Goal: Check status: Check status

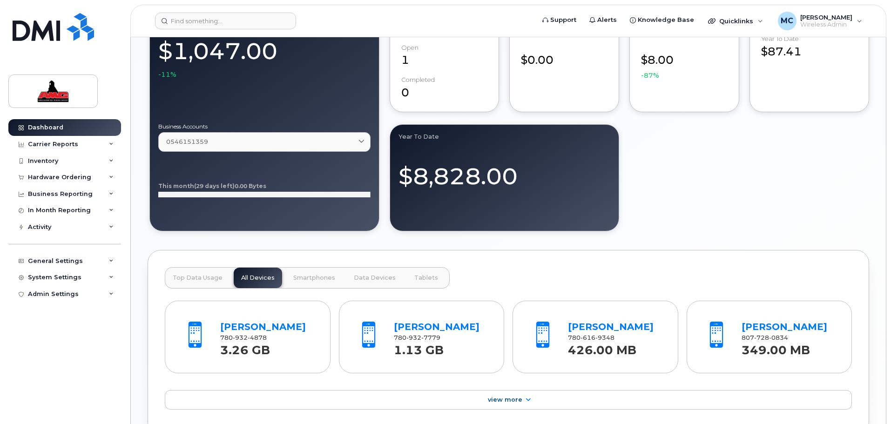
scroll to position [792, 0]
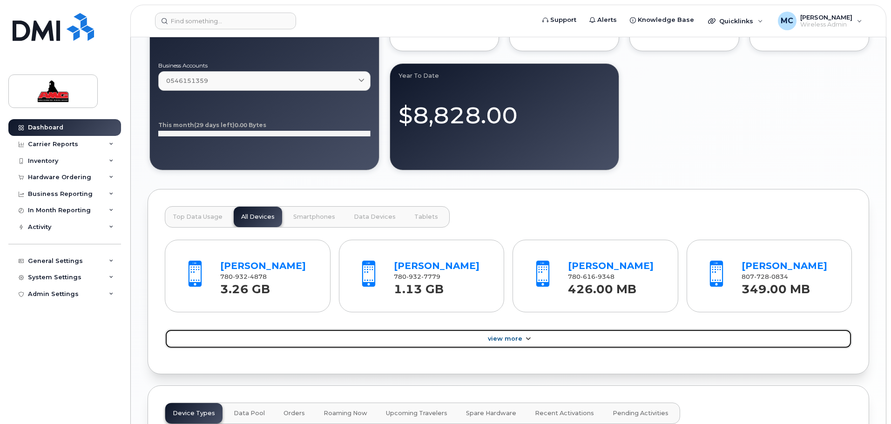
click at [503, 336] on span "View More" at bounding box center [505, 338] width 34 height 7
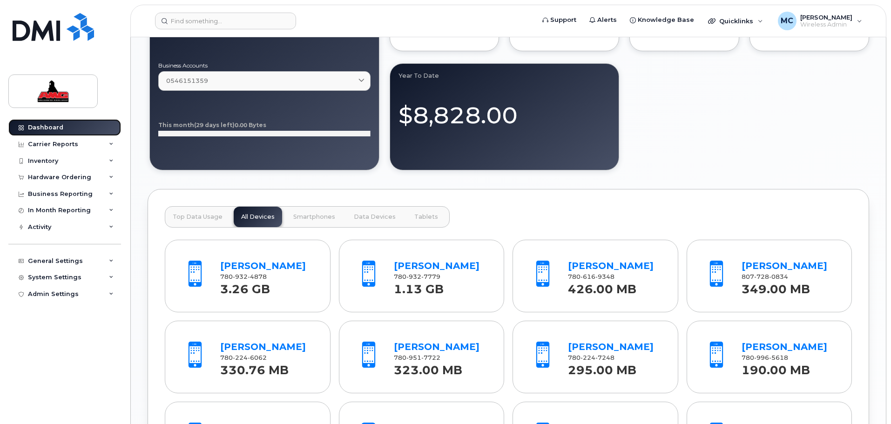
click at [54, 130] on div "Dashboard" at bounding box center [45, 127] width 35 height 7
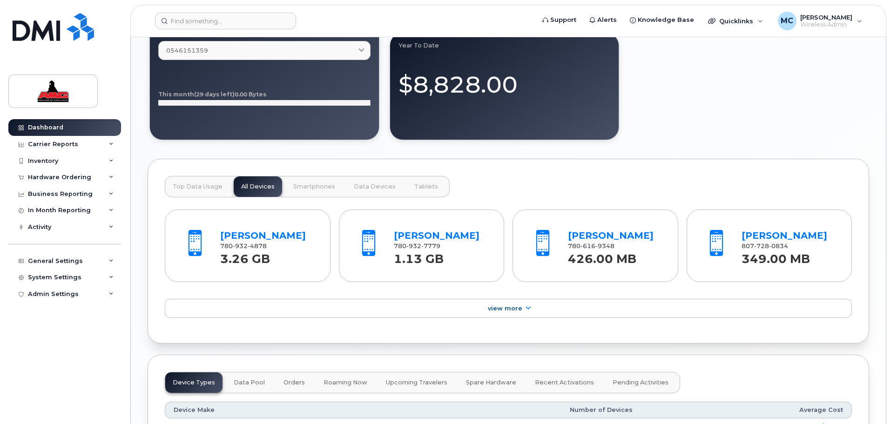
scroll to position [792, 0]
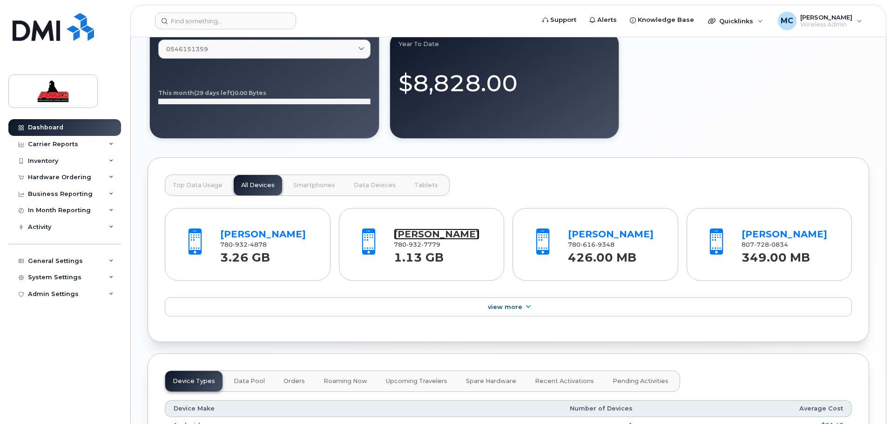
click at [427, 233] on link "[PERSON_NAME]" at bounding box center [437, 234] width 86 height 11
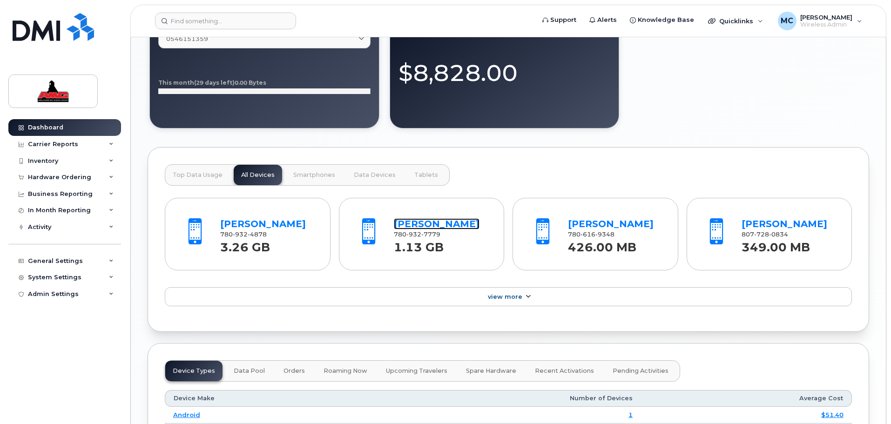
scroll to position [803, 0]
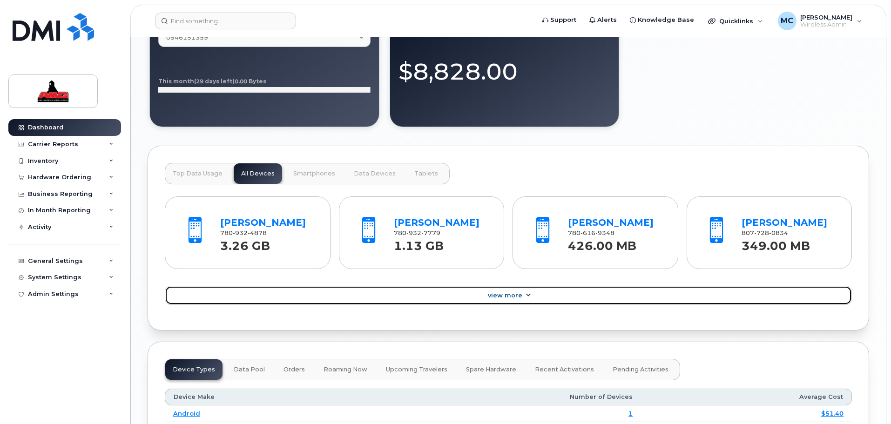
click at [506, 297] on span "View More" at bounding box center [505, 295] width 34 height 7
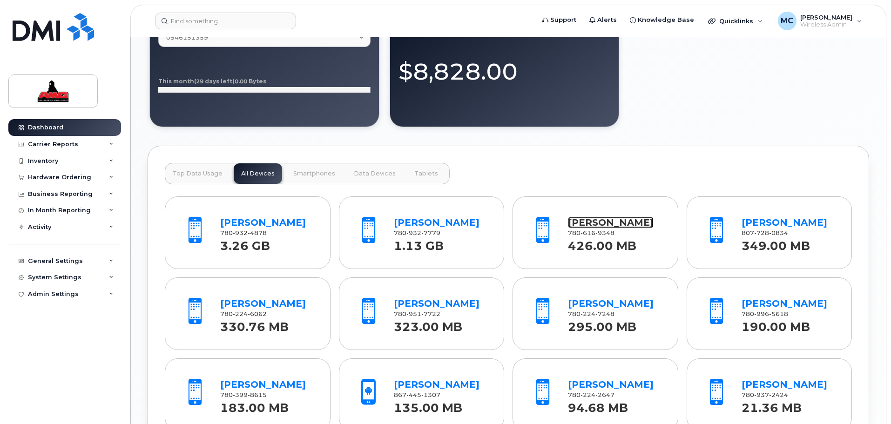
click at [613, 220] on link "[PERSON_NAME]" at bounding box center [611, 222] width 86 height 11
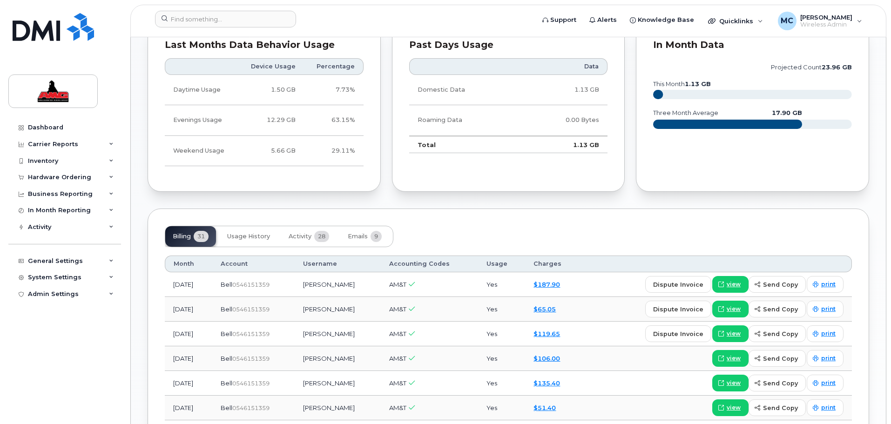
scroll to position [574, 0]
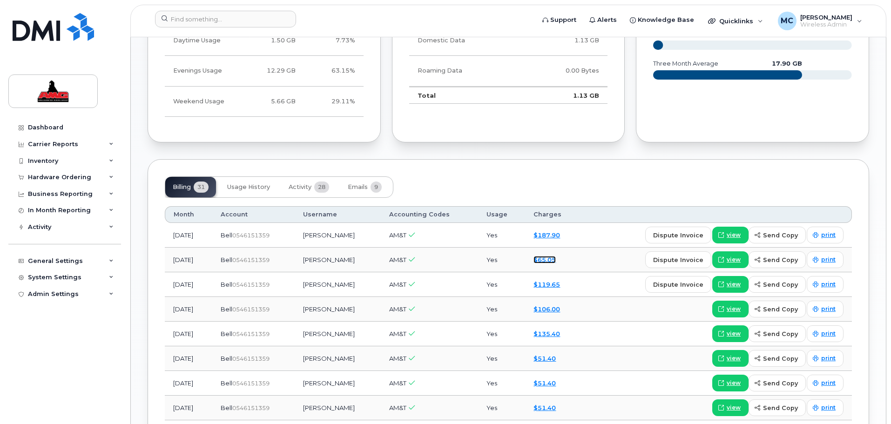
click at [550, 261] on link "$65.05" at bounding box center [545, 259] width 22 height 7
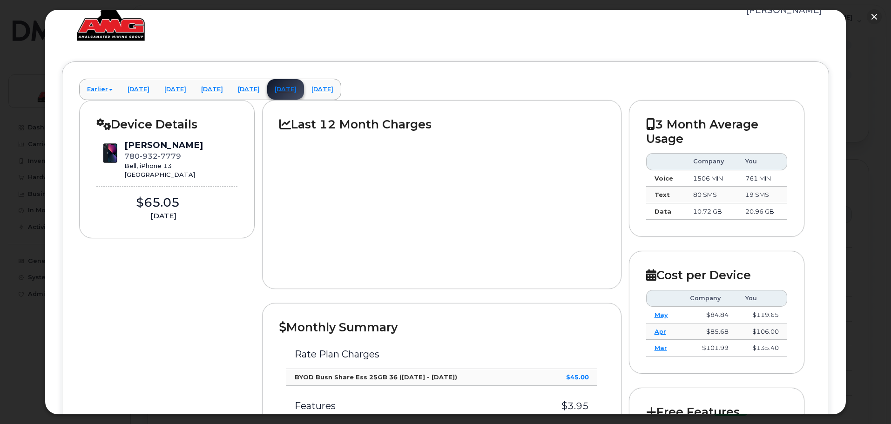
scroll to position [0, 0]
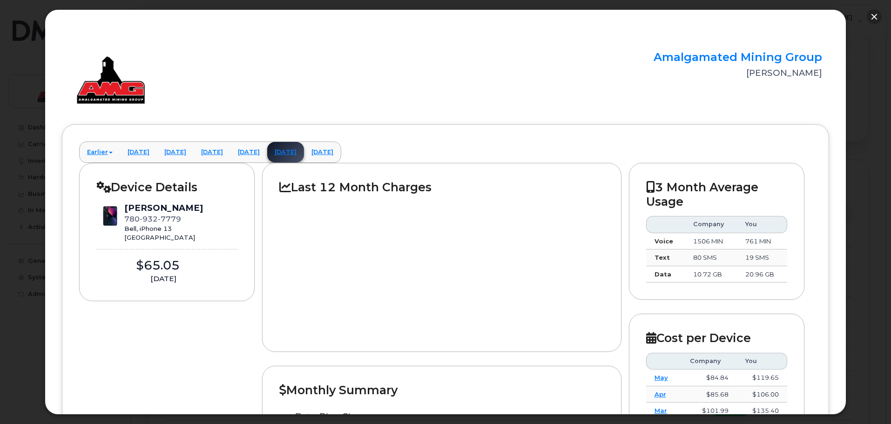
click at [871, 15] on button "button" at bounding box center [874, 16] width 15 height 15
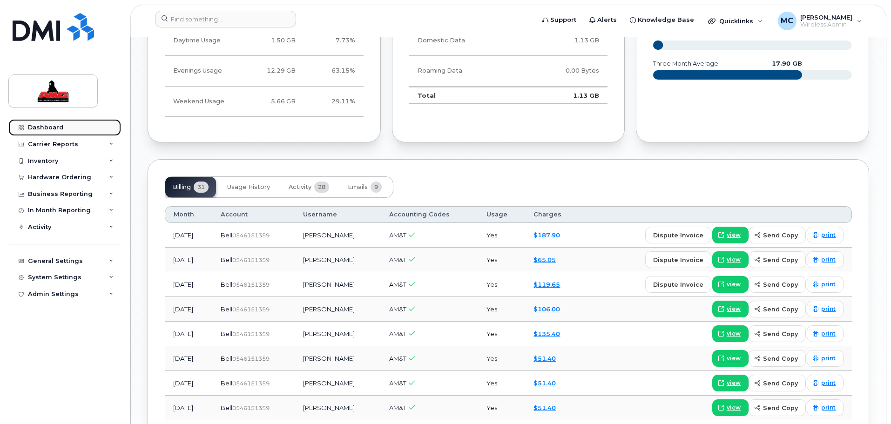
click at [66, 128] on link "Dashboard" at bounding box center [64, 127] width 113 height 17
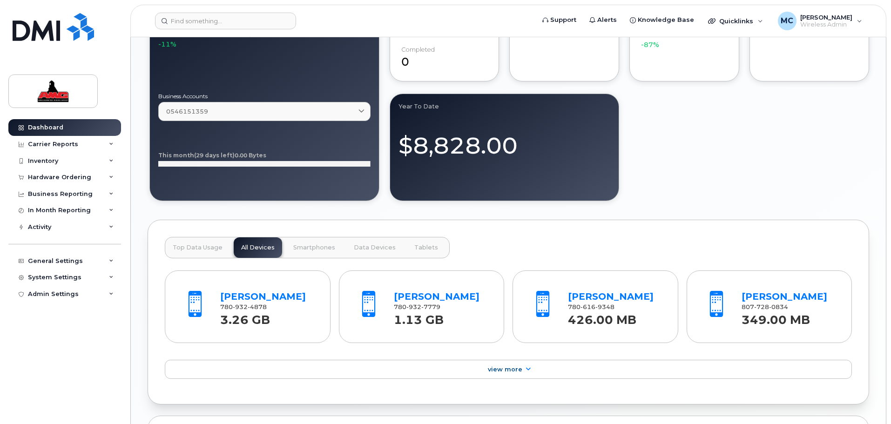
scroll to position [827, 0]
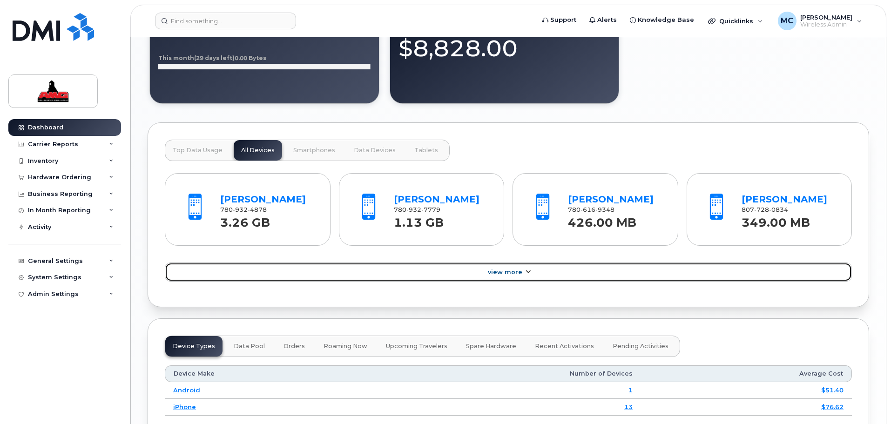
click at [517, 274] on span "View More" at bounding box center [505, 272] width 34 height 7
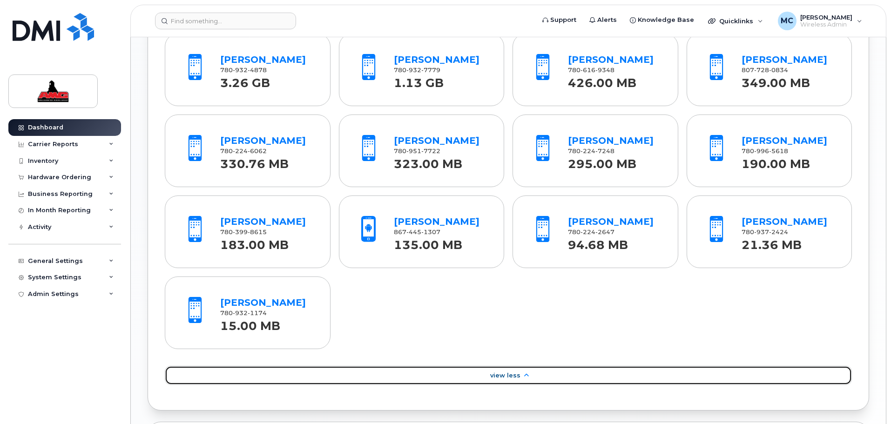
scroll to position [943, 0]
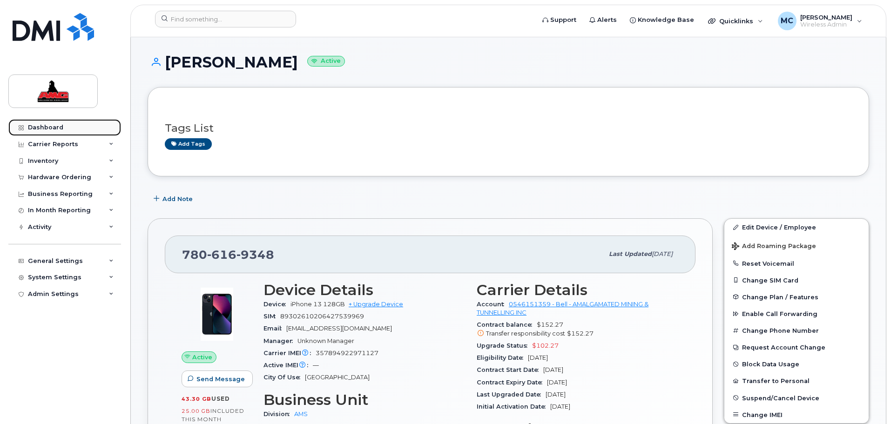
click at [54, 128] on div "Dashboard" at bounding box center [45, 127] width 35 height 7
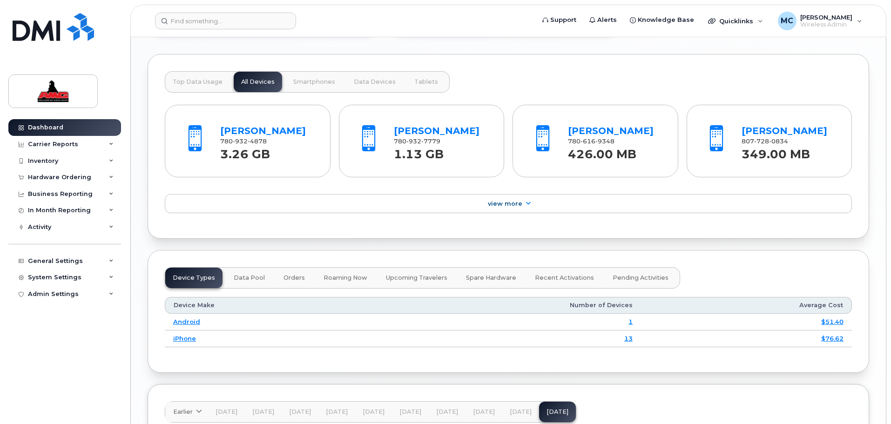
scroll to position [992, 0]
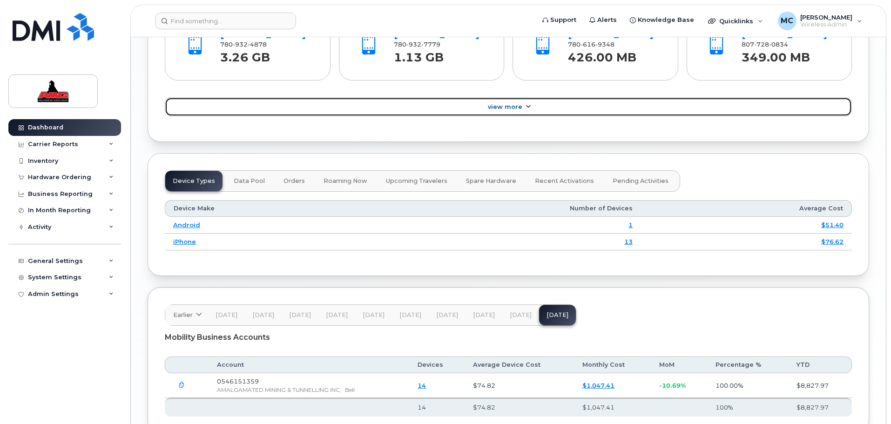
click at [527, 114] on link "View More" at bounding box center [508, 107] width 687 height 20
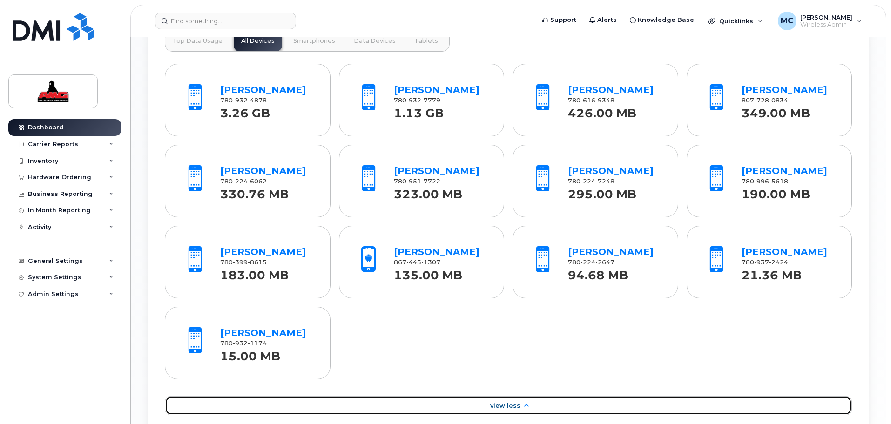
scroll to position [922, 0]
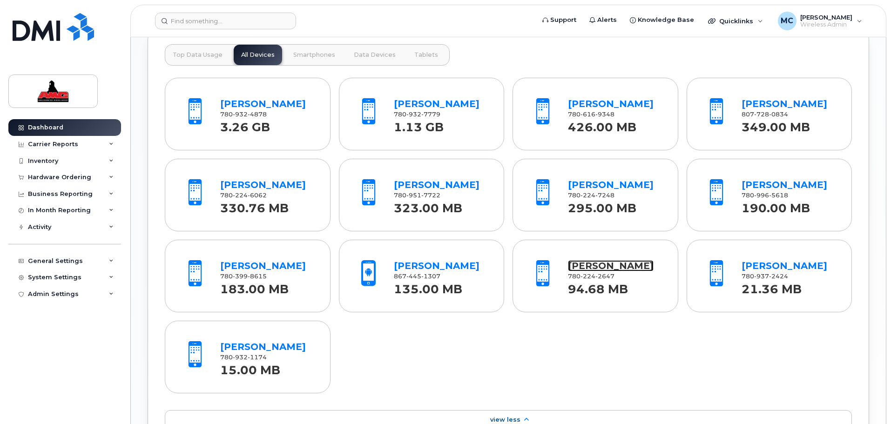
click at [593, 270] on link "Colin Elson" at bounding box center [611, 265] width 86 height 11
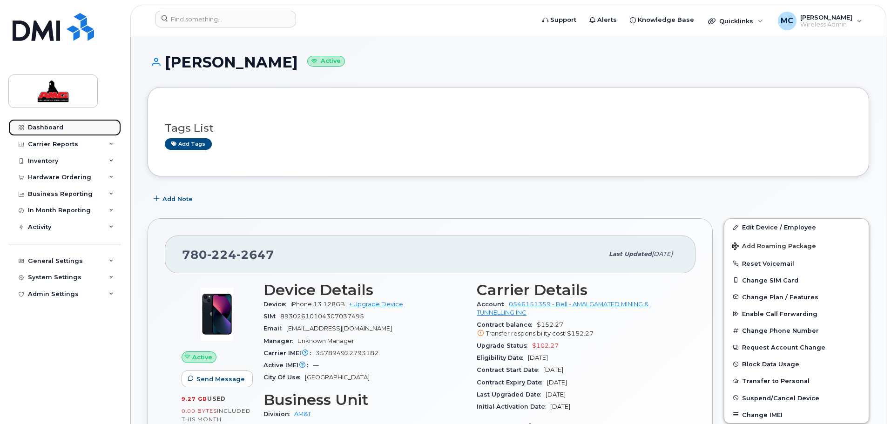
click at [30, 122] on link "Dashboard" at bounding box center [64, 127] width 113 height 17
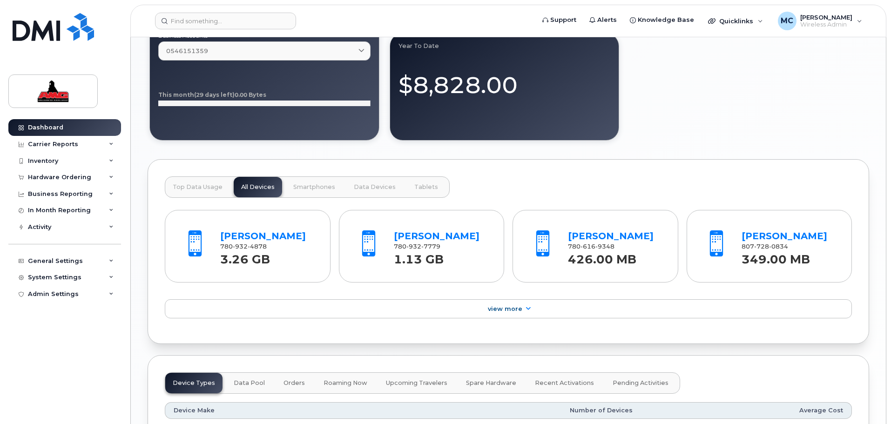
scroll to position [873, 0]
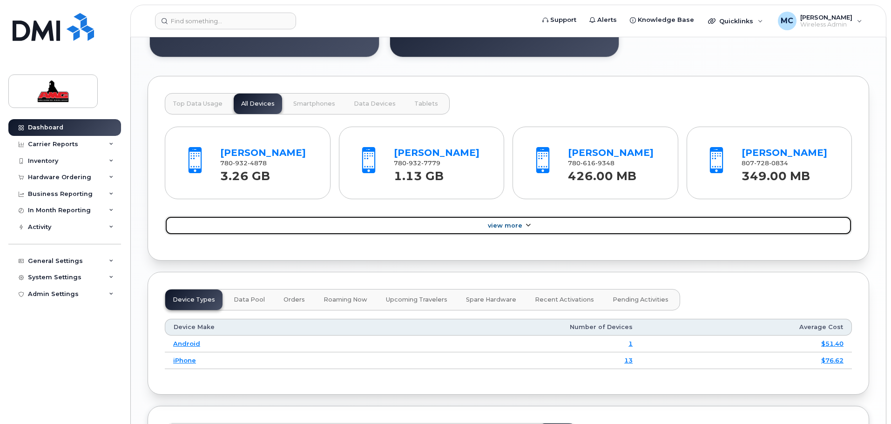
click at [498, 229] on span "View More" at bounding box center [505, 225] width 34 height 7
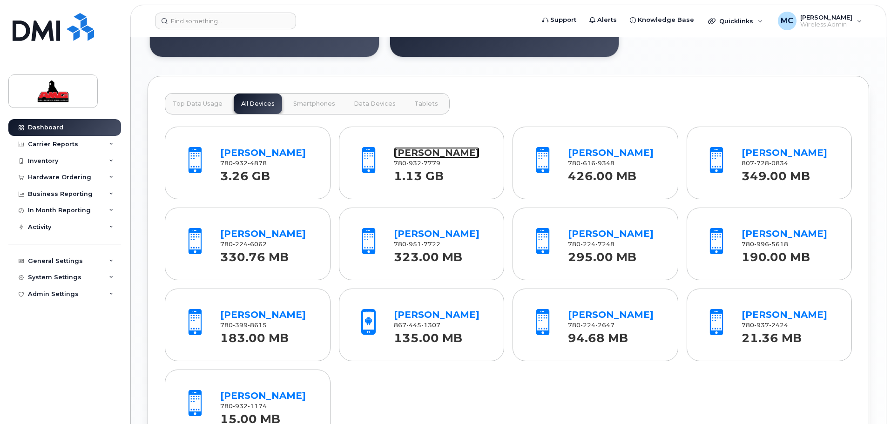
click at [430, 153] on link "[PERSON_NAME]" at bounding box center [437, 152] width 86 height 11
click at [423, 151] on link "[PERSON_NAME]" at bounding box center [437, 152] width 86 height 11
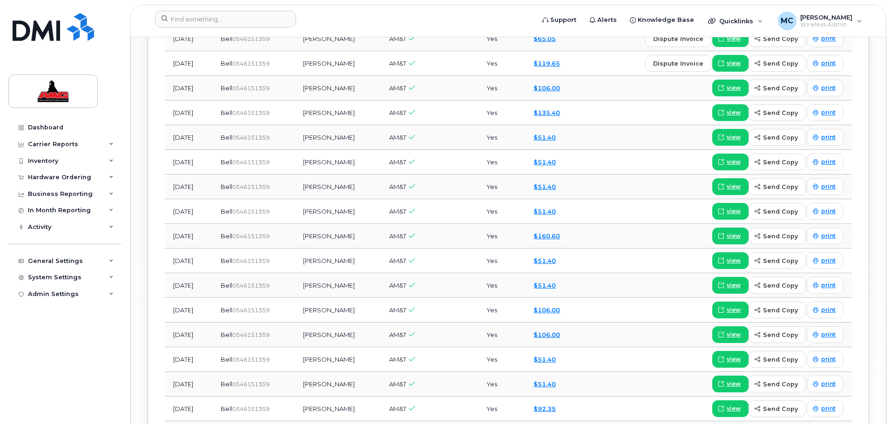
scroll to position [783, 0]
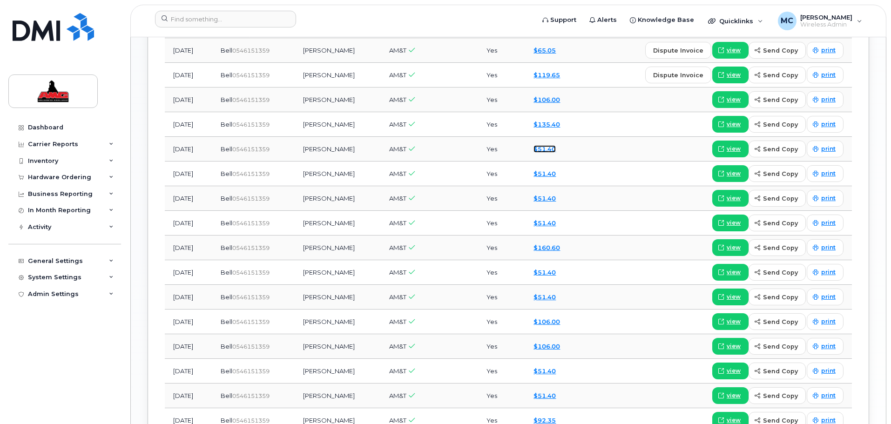
click at [546, 145] on link "$51.40" at bounding box center [545, 148] width 22 height 7
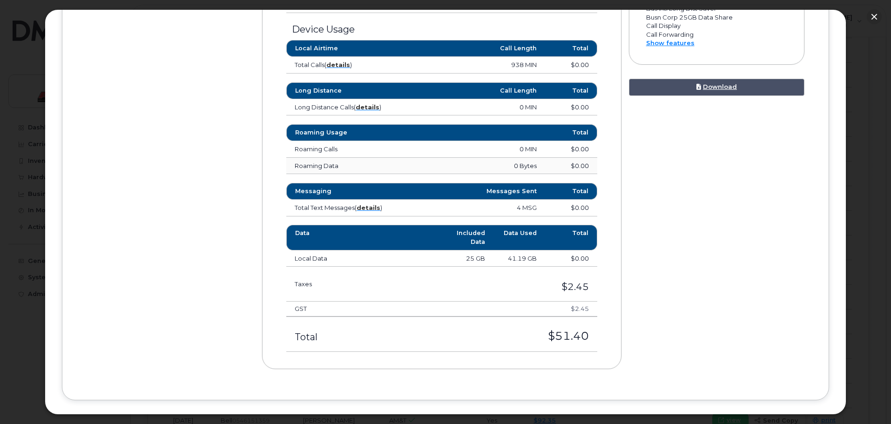
scroll to position [521, 0]
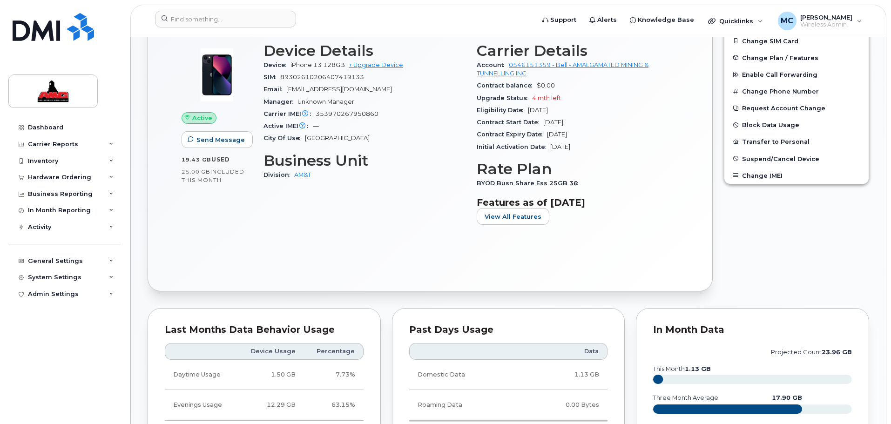
scroll to position [268, 0]
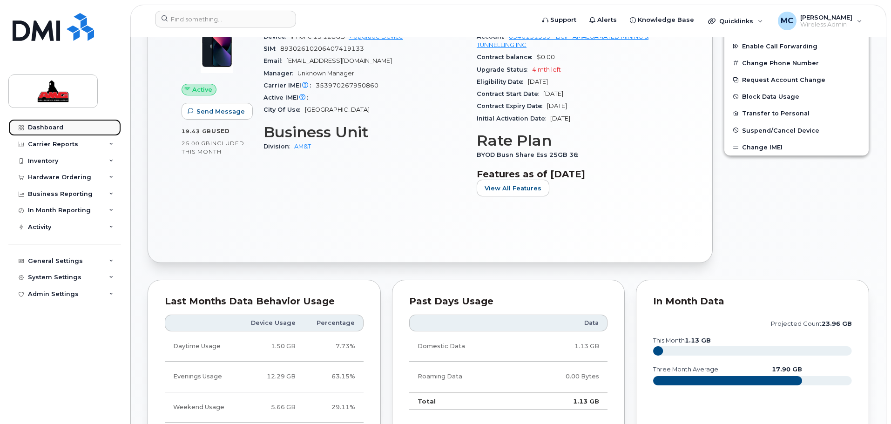
click at [42, 125] on div "Dashboard" at bounding box center [45, 127] width 35 height 7
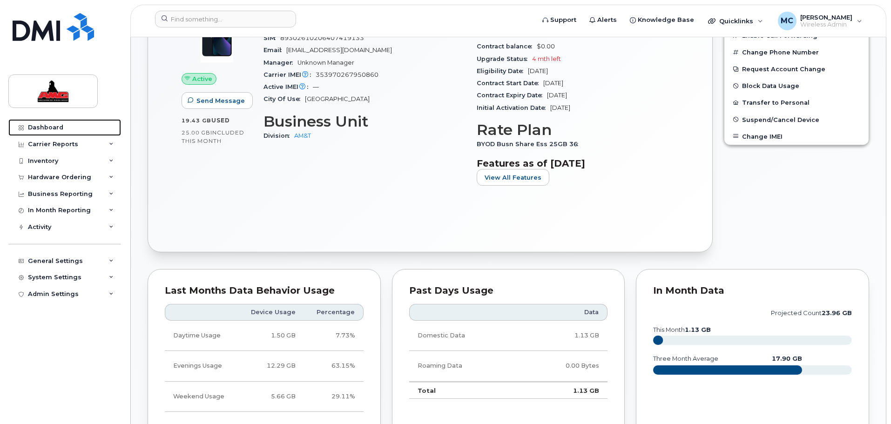
scroll to position [279, 0]
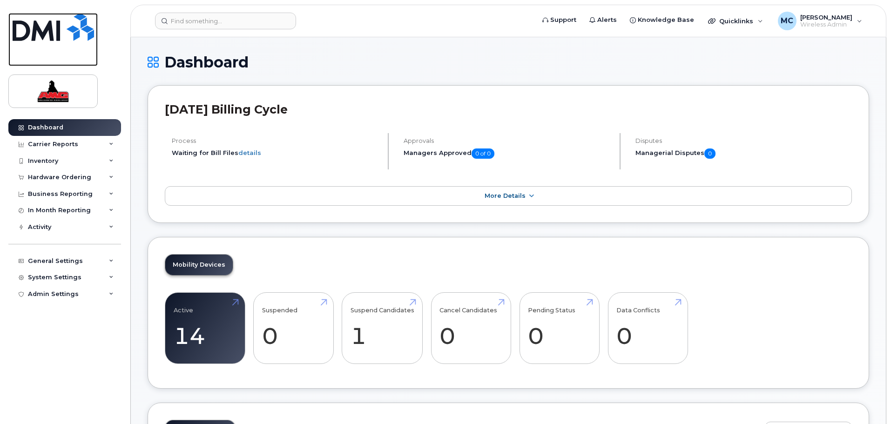
click at [42, 32] on img at bounding box center [53, 27] width 81 height 28
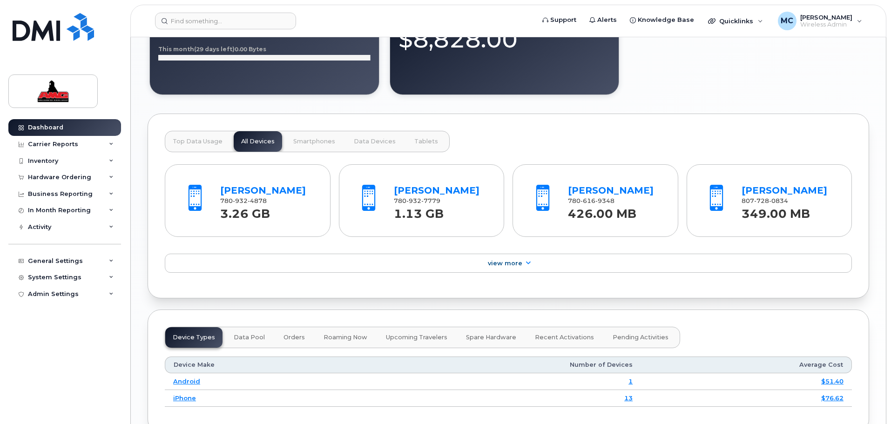
scroll to position [838, 0]
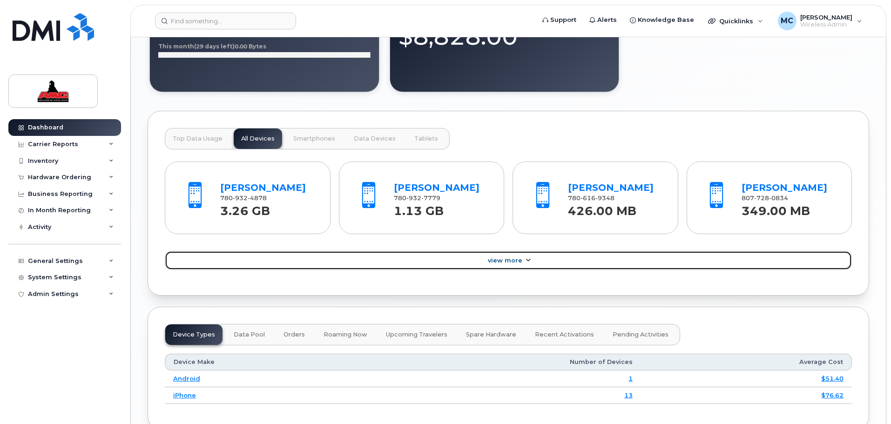
click at [509, 263] on span "View More" at bounding box center [505, 260] width 34 height 7
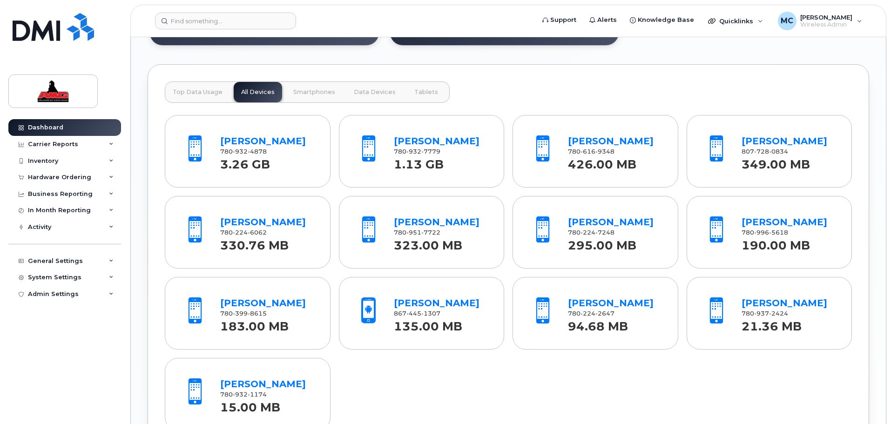
scroll to position [896, 0]
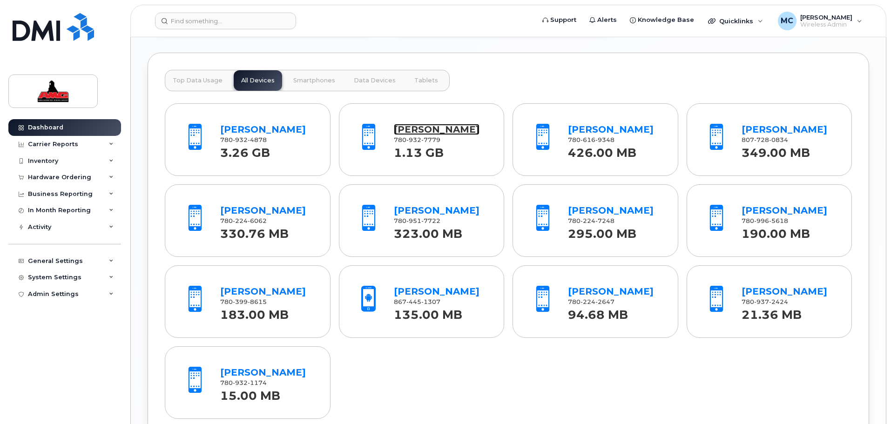
click at [407, 128] on link "[PERSON_NAME]" at bounding box center [437, 129] width 86 height 11
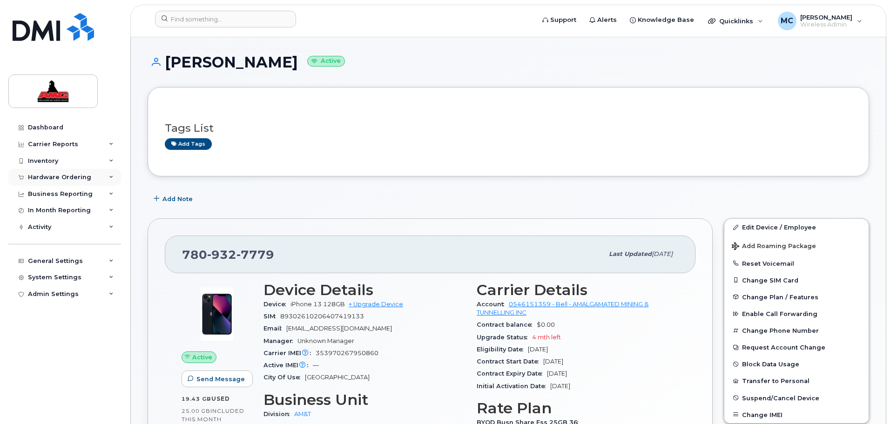
click at [58, 176] on div "Hardware Ordering" at bounding box center [59, 177] width 63 height 7
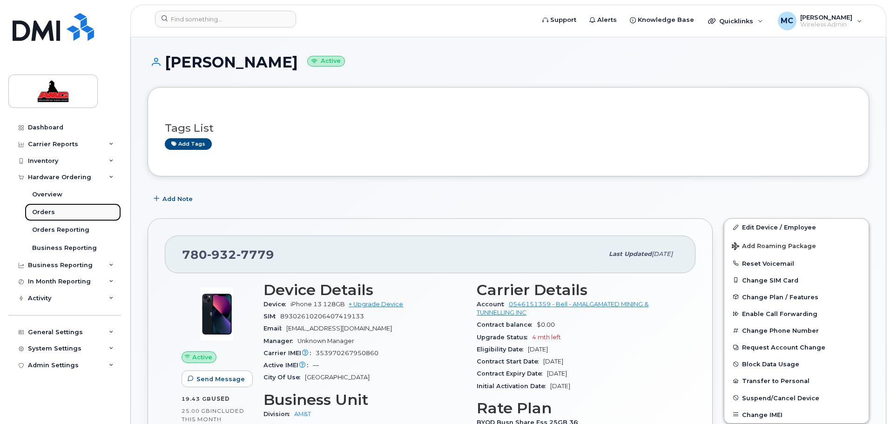
click at [48, 211] on div "Orders" at bounding box center [43, 212] width 23 height 8
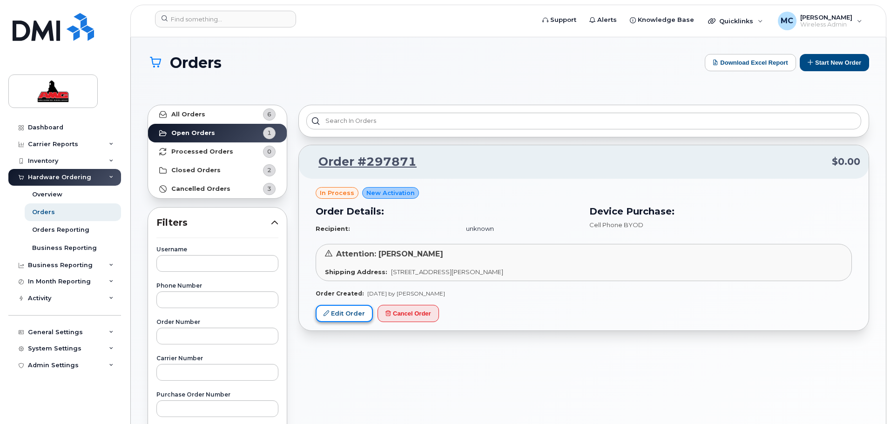
click at [349, 313] on link "Edit Order" at bounding box center [344, 313] width 57 height 17
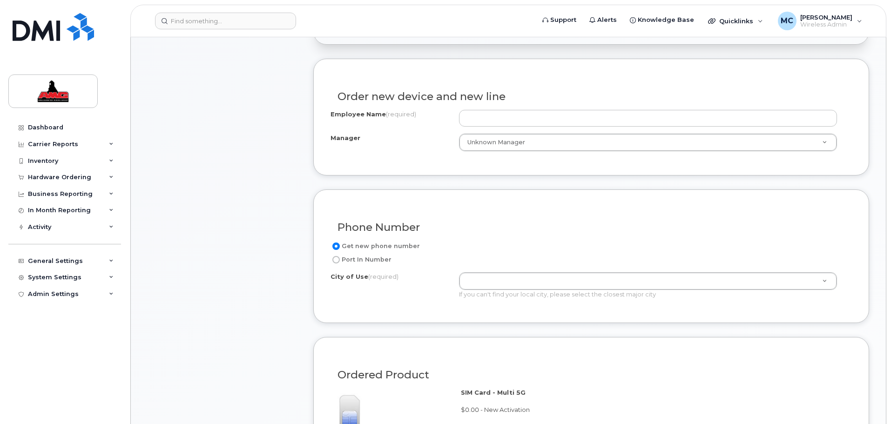
scroll to position [326, 0]
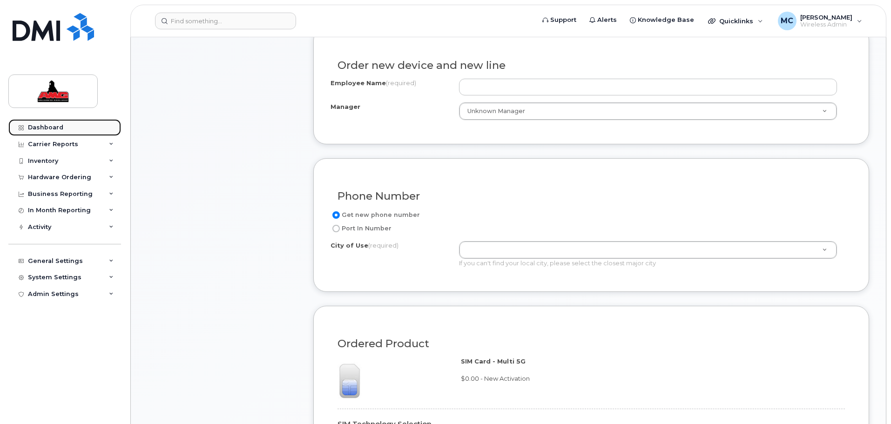
click at [59, 131] on div "Dashboard" at bounding box center [45, 127] width 35 height 7
